Goal: Task Accomplishment & Management: Use online tool/utility

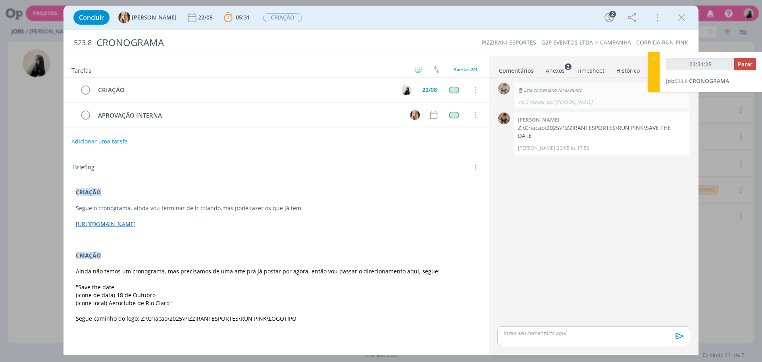
drag, startPoint x: 679, startPoint y: 23, endPoint x: 422, endPoint y: 140, distance: 282.8
click at [679, 23] on icon "dialog" at bounding box center [682, 18] width 12 height 12
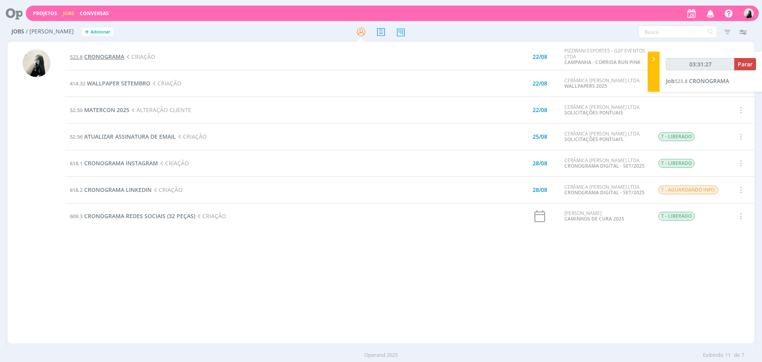
click at [113, 60] on span "CRONOGRAMA" at bounding box center [104, 57] width 40 height 8
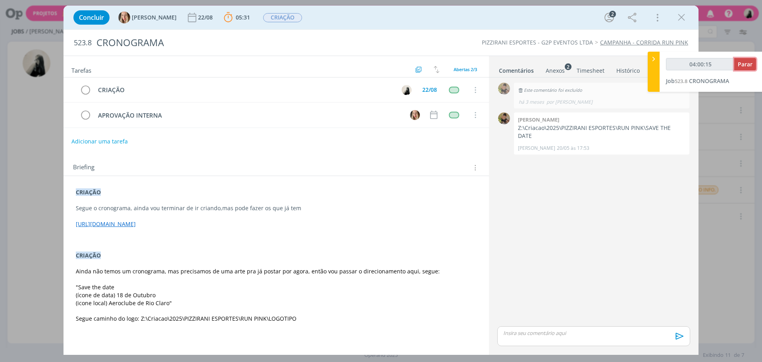
click at [743, 62] on span "Parar" at bounding box center [745, 64] width 15 height 8
click at [683, 19] on icon "dialog" at bounding box center [682, 18] width 12 height 12
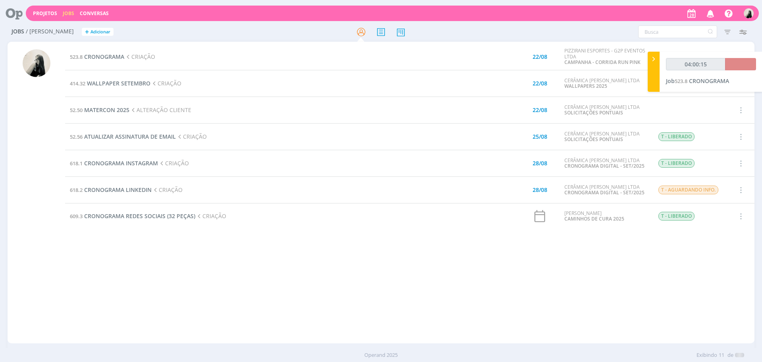
type input "04:01:00"
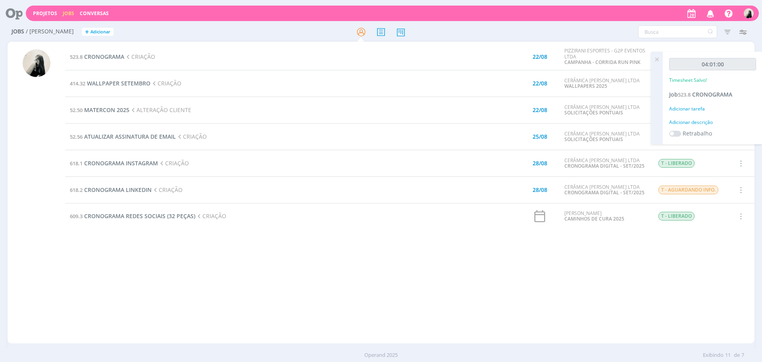
click at [405, 135] on td "52.56 ATUALIZAR ASSINATURA DE EMAIL CRIAÇÃO" at bounding box center [268, 136] width 407 height 27
